Goal: Check status: Check status

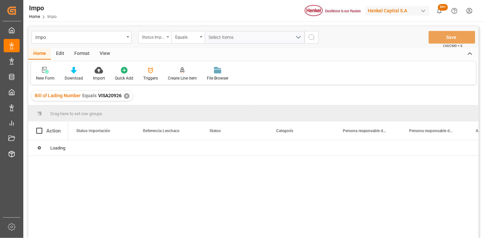
click at [149, 41] on div "Status Importación" at bounding box center [154, 37] width 33 height 13
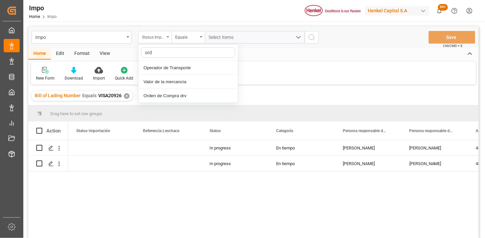
type input "orde"
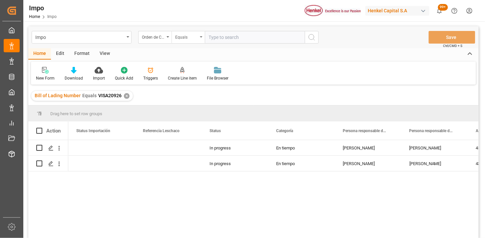
click at [191, 38] on div "Equals" at bounding box center [186, 37] width 23 height 8
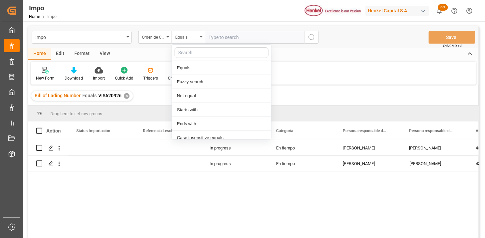
scroll to position [33, 0]
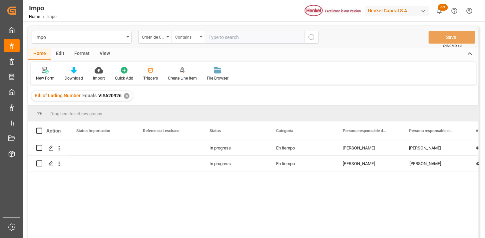
paste input "4578340042"
paste input "4578340041"
paste input "4578340040"
paste input "4578340038"
type input "4578340042,4578340041,4578340040,4578340038"
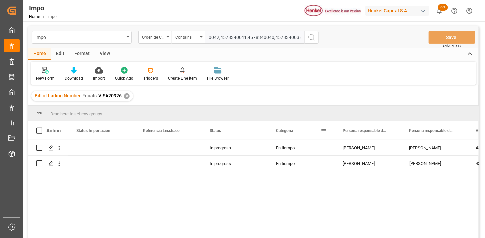
scroll to position [0, 15]
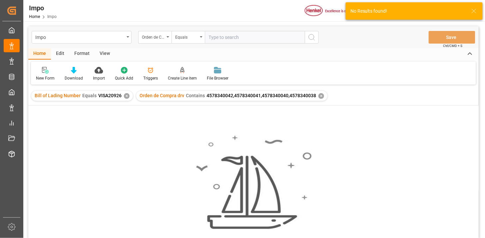
click at [126, 97] on div "✕" at bounding box center [127, 96] width 6 height 6
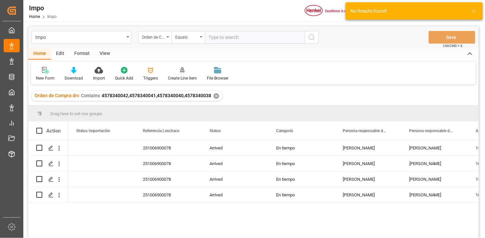
click at [101, 55] on div "View" at bounding box center [105, 53] width 20 height 11
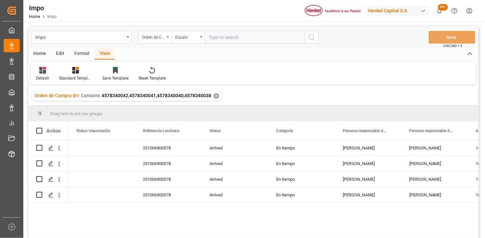
click at [38, 72] on div at bounding box center [42, 70] width 13 height 7
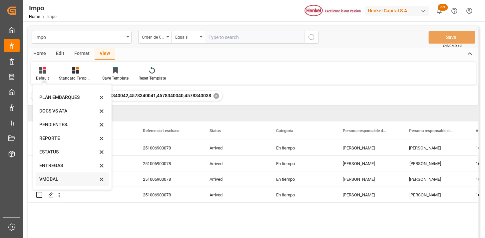
scroll to position [37, 0]
click at [60, 168] on div "VMODAL" at bounding box center [68, 166] width 58 height 7
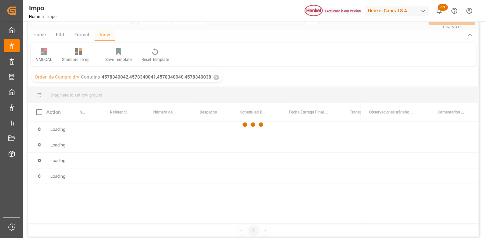
scroll to position [37, 0]
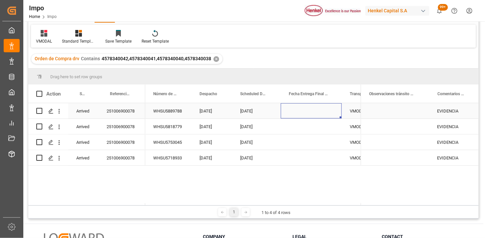
click at [298, 115] on div "Press SPACE to select this row." at bounding box center [311, 110] width 61 height 15
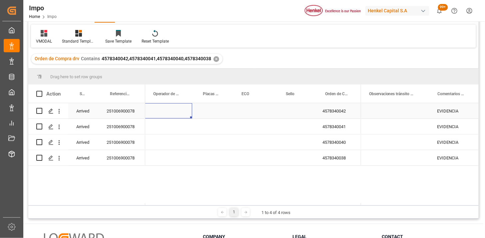
scroll to position [0, 302]
click at [333, 94] on span "Orden de Compra drv" at bounding box center [336, 94] width 23 height 5
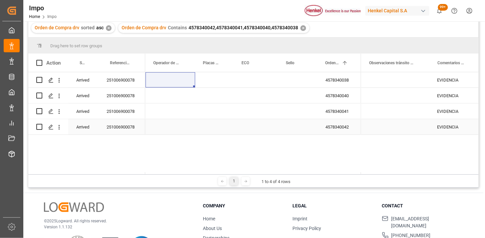
scroll to position [98, 0]
